Goal: Find specific page/section: Find specific page/section

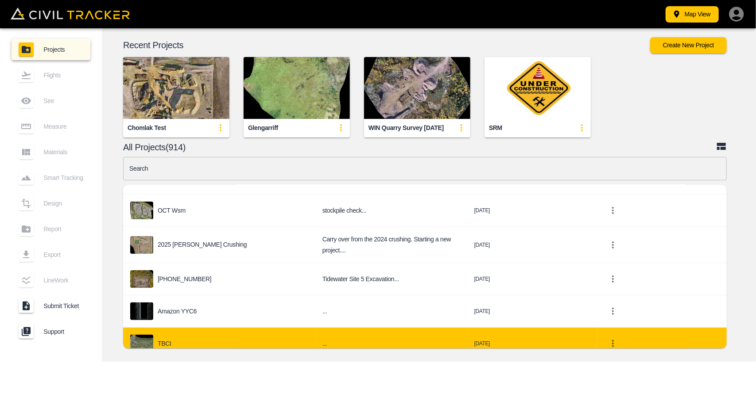
scroll to position [221, 0]
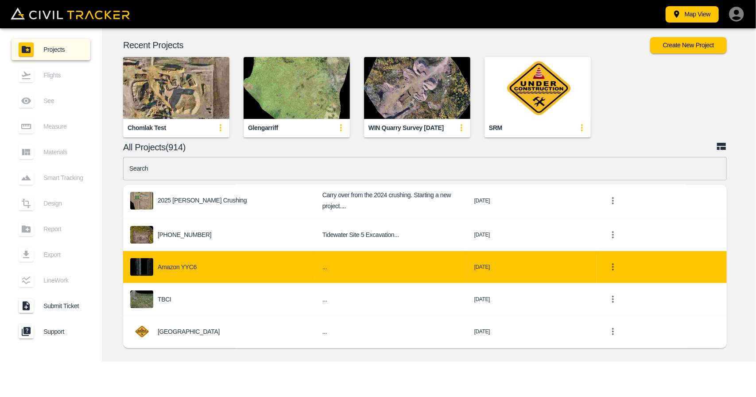
click at [226, 267] on div "Amazon YYC6" at bounding box center [219, 267] width 178 height 18
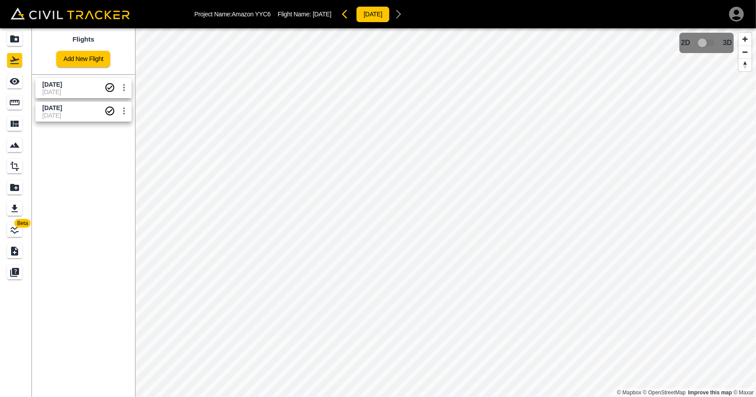
click at [74, 75] on div "[DATE] [DATE] [DATE] [DATE]" at bounding box center [81, 98] width 107 height 54
click at [65, 89] on span "[DATE]" at bounding box center [73, 92] width 62 height 7
click at [38, 85] on link "[DATE] [DATE]" at bounding box center [83, 88] width 96 height 20
click at [17, 105] on icon "Measure" at bounding box center [15, 102] width 10 height 5
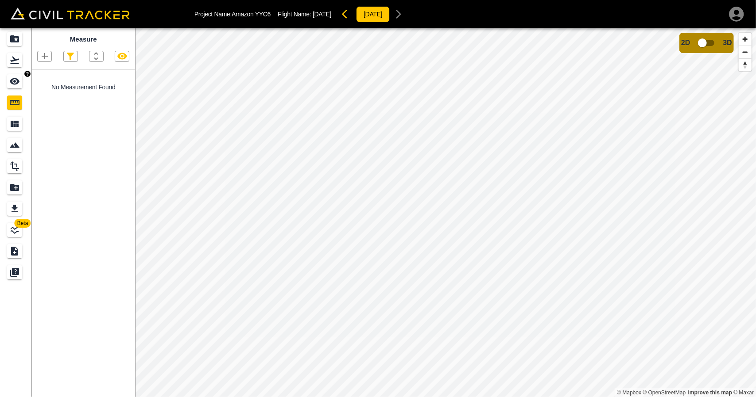
click at [13, 84] on icon "See" at bounding box center [15, 81] width 10 height 7
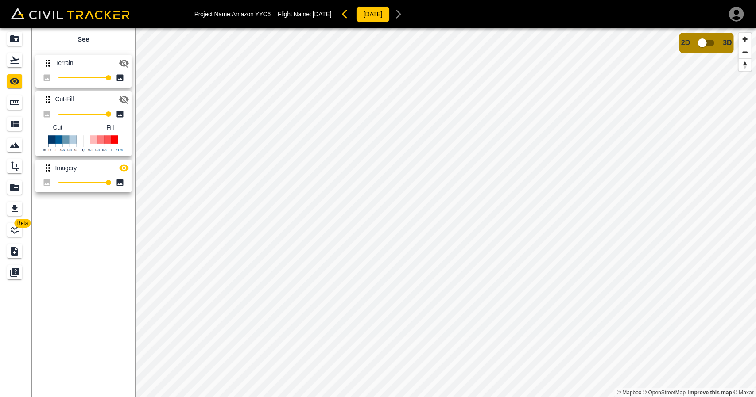
drag, startPoint x: 123, startPoint y: 102, endPoint x: 123, endPoint y: 107, distance: 4.9
click at [124, 102] on icon "button" at bounding box center [124, 100] width 10 height 8
click at [120, 169] on icon "button" at bounding box center [124, 168] width 10 height 7
click at [11, 52] on link at bounding box center [16, 60] width 32 height 21
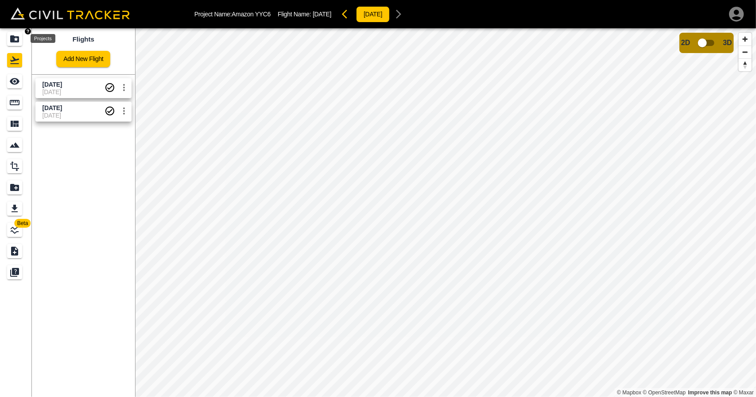
drag, startPoint x: 12, startPoint y: 35, endPoint x: 17, endPoint y: 4, distance: 31.4
click at [12, 35] on icon "Projects" at bounding box center [14, 39] width 11 height 11
